Goal: Task Accomplishment & Management: Manage account settings

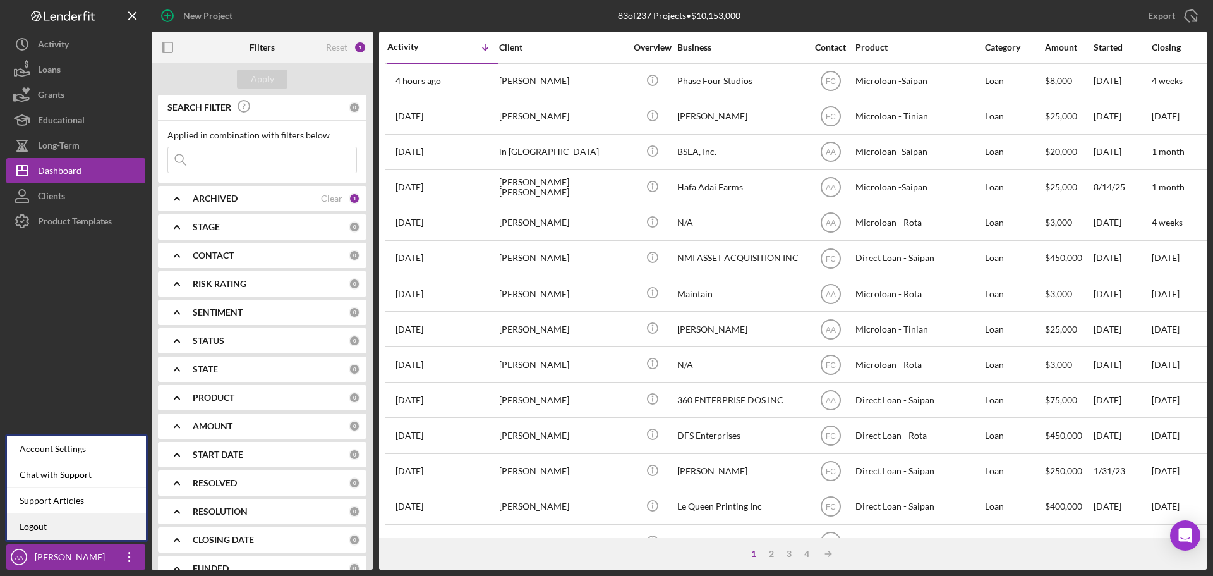
click at [73, 531] on link "Logout" at bounding box center [76, 527] width 139 height 26
